Goal: Task Accomplishment & Management: Use online tool/utility

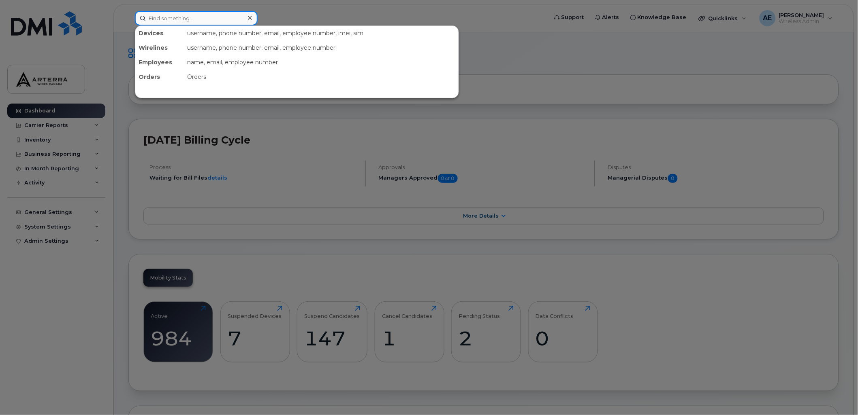
click at [204, 17] on input at bounding box center [196, 18] width 123 height 15
paste input "H20X9WG3MG"
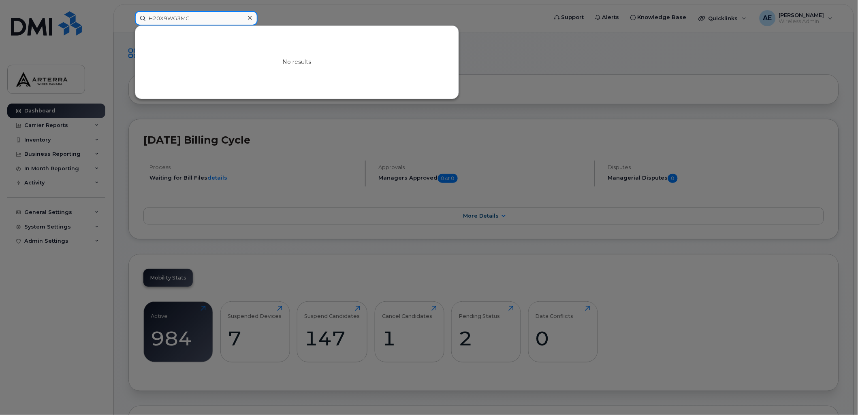
drag, startPoint x: 200, startPoint y: 19, endPoint x: 140, endPoint y: 13, distance: 59.5
click at [140, 13] on input "H20X9WG3MG" at bounding box center [196, 18] width 123 height 15
paste input "5142607783"
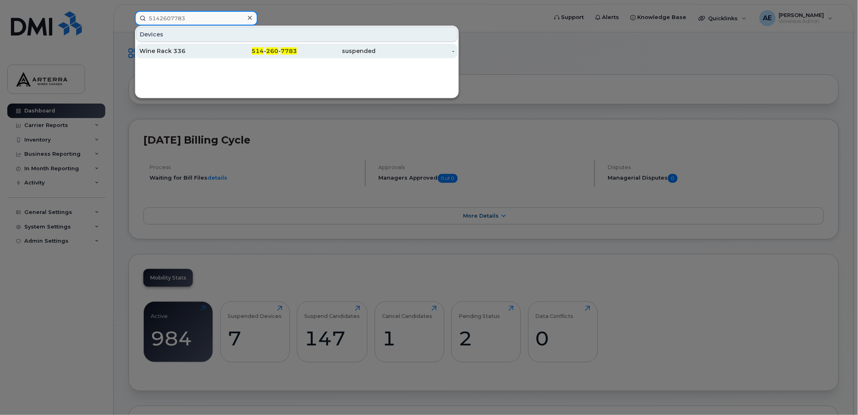
type input "5142607783"
click at [169, 51] on div "Wine Rack 336" at bounding box center [178, 51] width 79 height 8
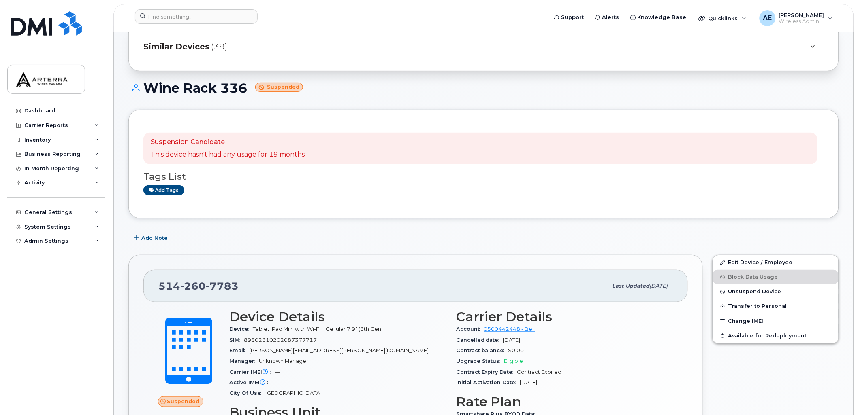
scroll to position [90, 0]
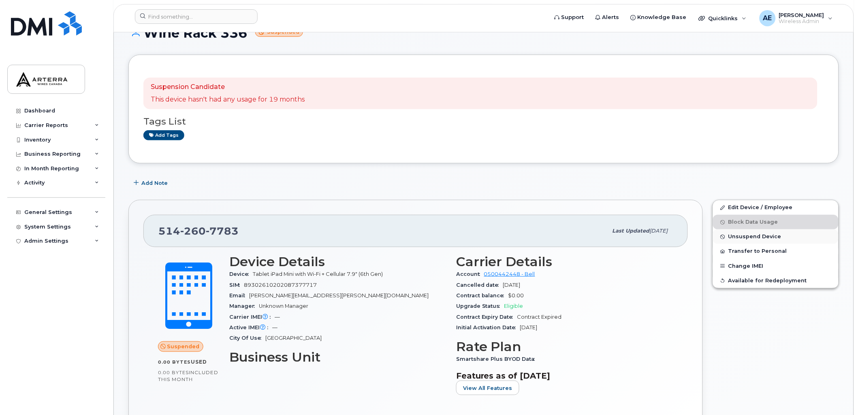
click at [774, 236] on span "Unsuspend Device" at bounding box center [754, 237] width 53 height 6
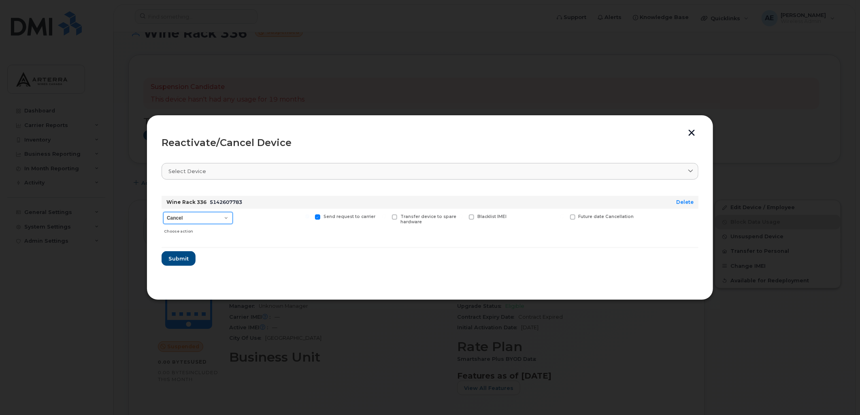
click at [226, 219] on select "Cancel Suspend - Extend Suspension Reactivate" at bounding box center [198, 218] width 70 height 12
select select "[object Object]"
click at [163, 212] on select "Cancel Suspend - Extend Suspension Reactivate" at bounding box center [198, 218] width 70 height 12
click at [178, 258] on span "Submit" at bounding box center [178, 259] width 20 height 8
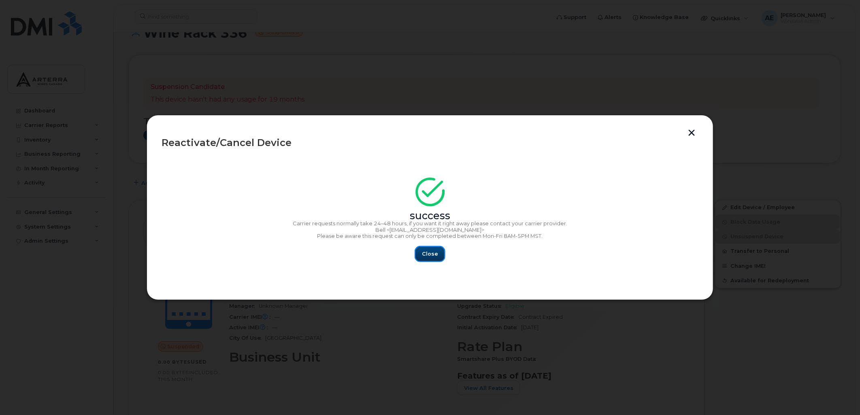
click at [430, 253] on span "Close" at bounding box center [430, 254] width 16 height 8
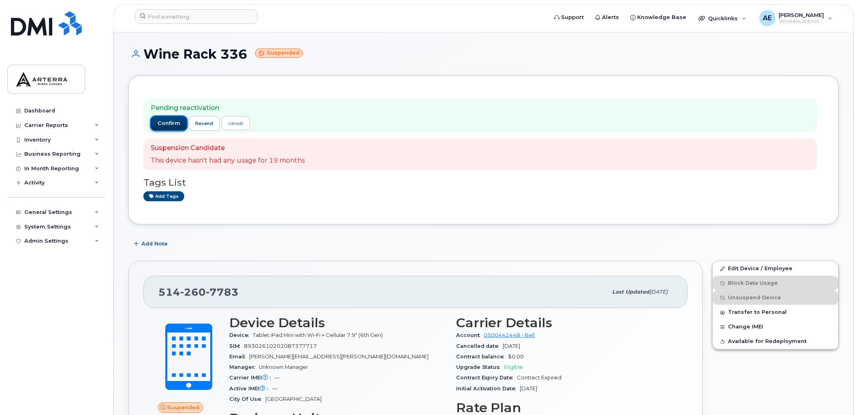
click at [170, 123] on span "confirm" at bounding box center [169, 123] width 23 height 7
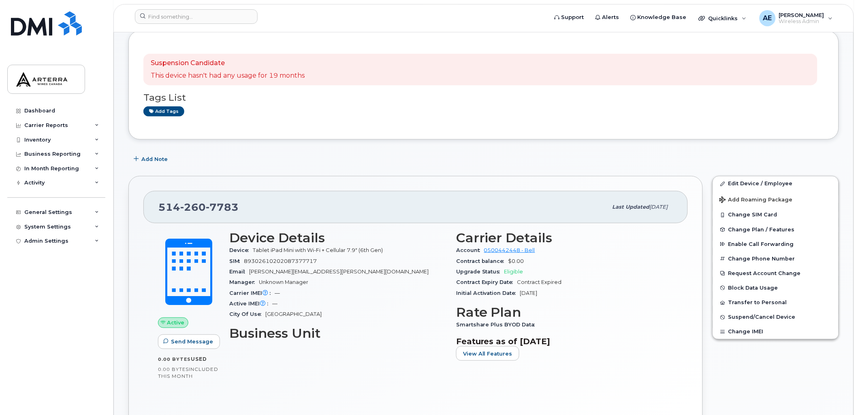
scroll to position [69, 0]
